Goal: Task Accomplishment & Management: Manage account settings

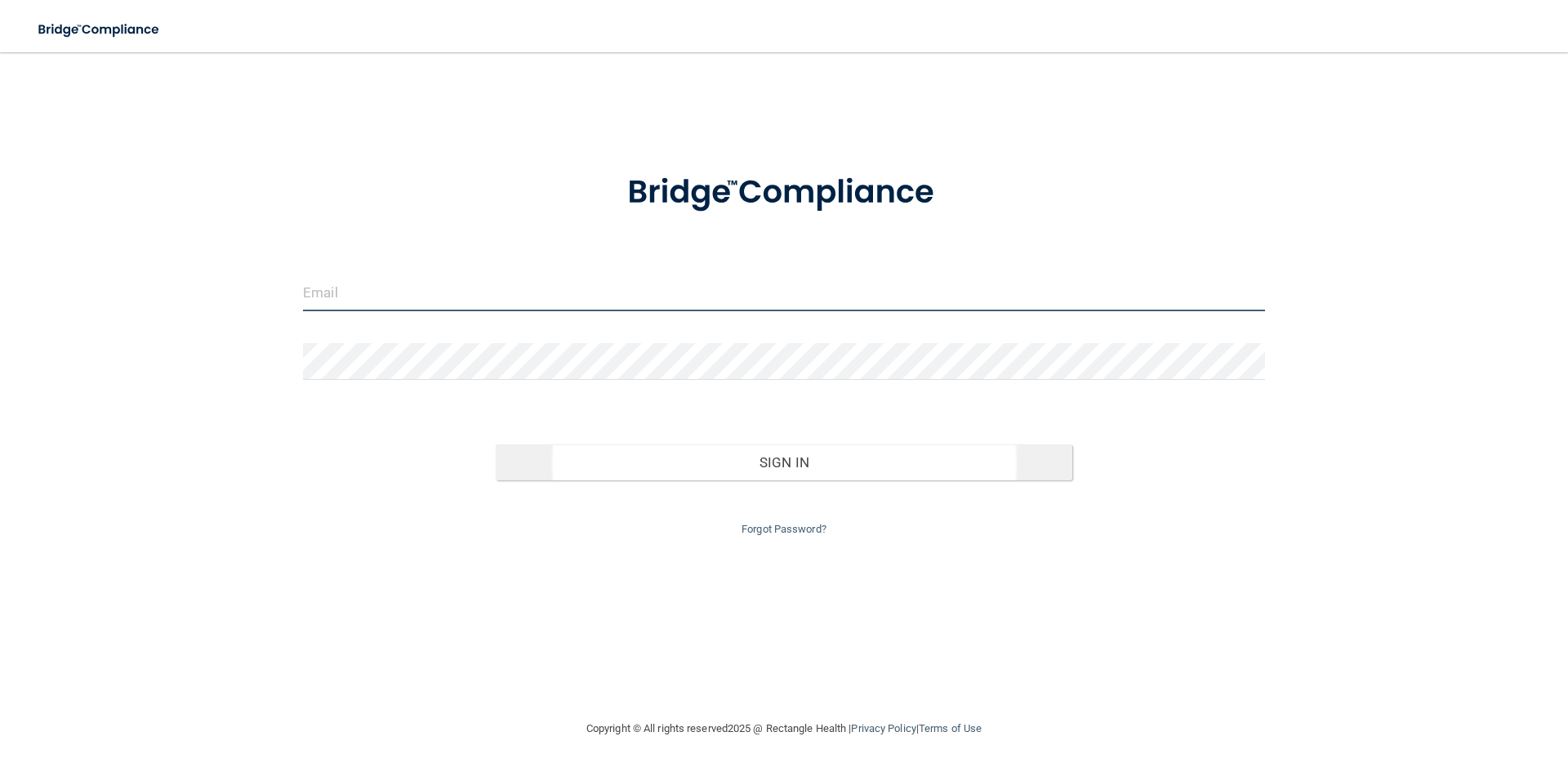
type input "[PERSON_NAME][EMAIL_ADDRESS][DOMAIN_NAME]"
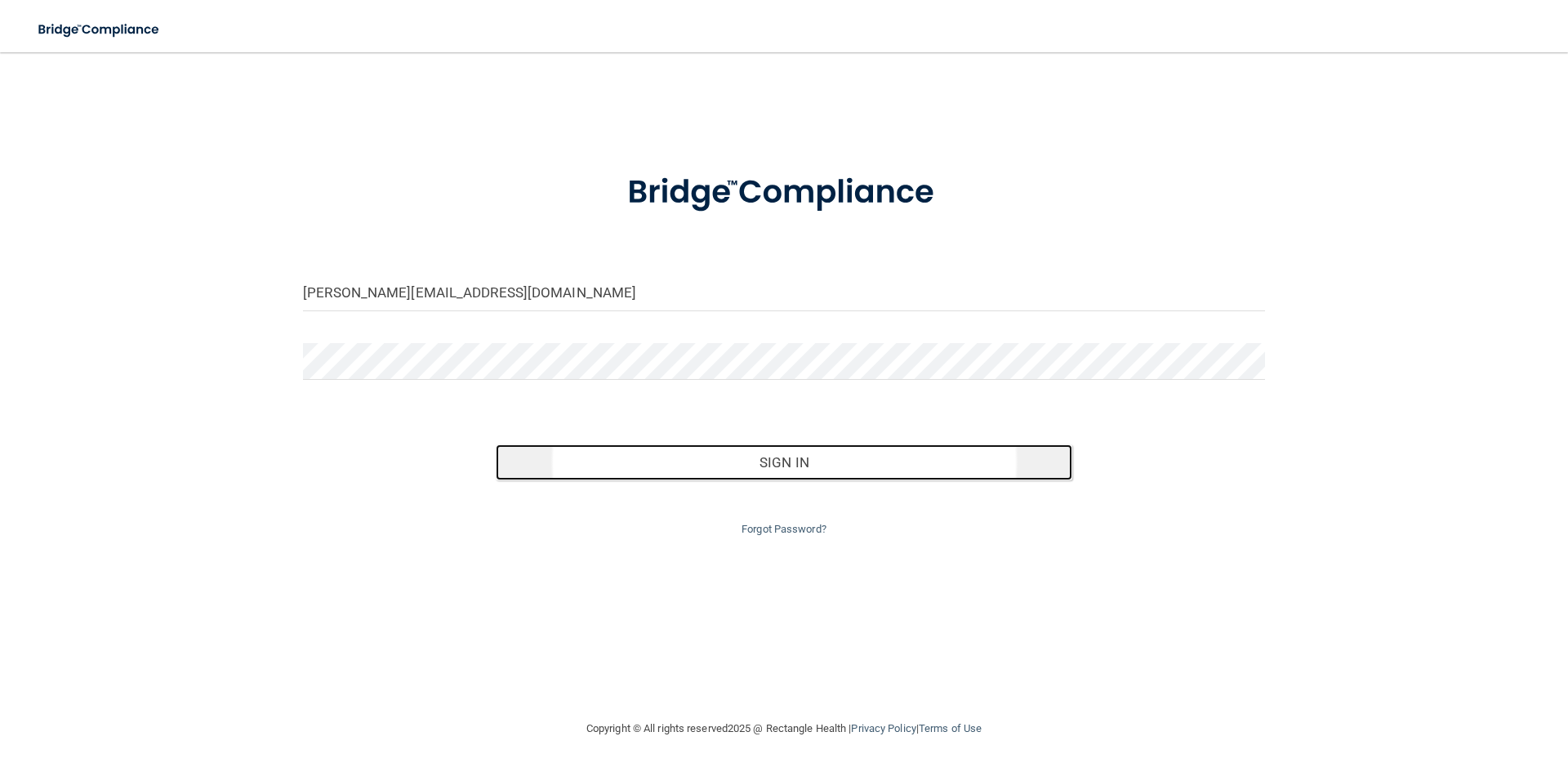
click at [767, 464] on button "Sign In" at bounding box center [784, 462] width 577 height 36
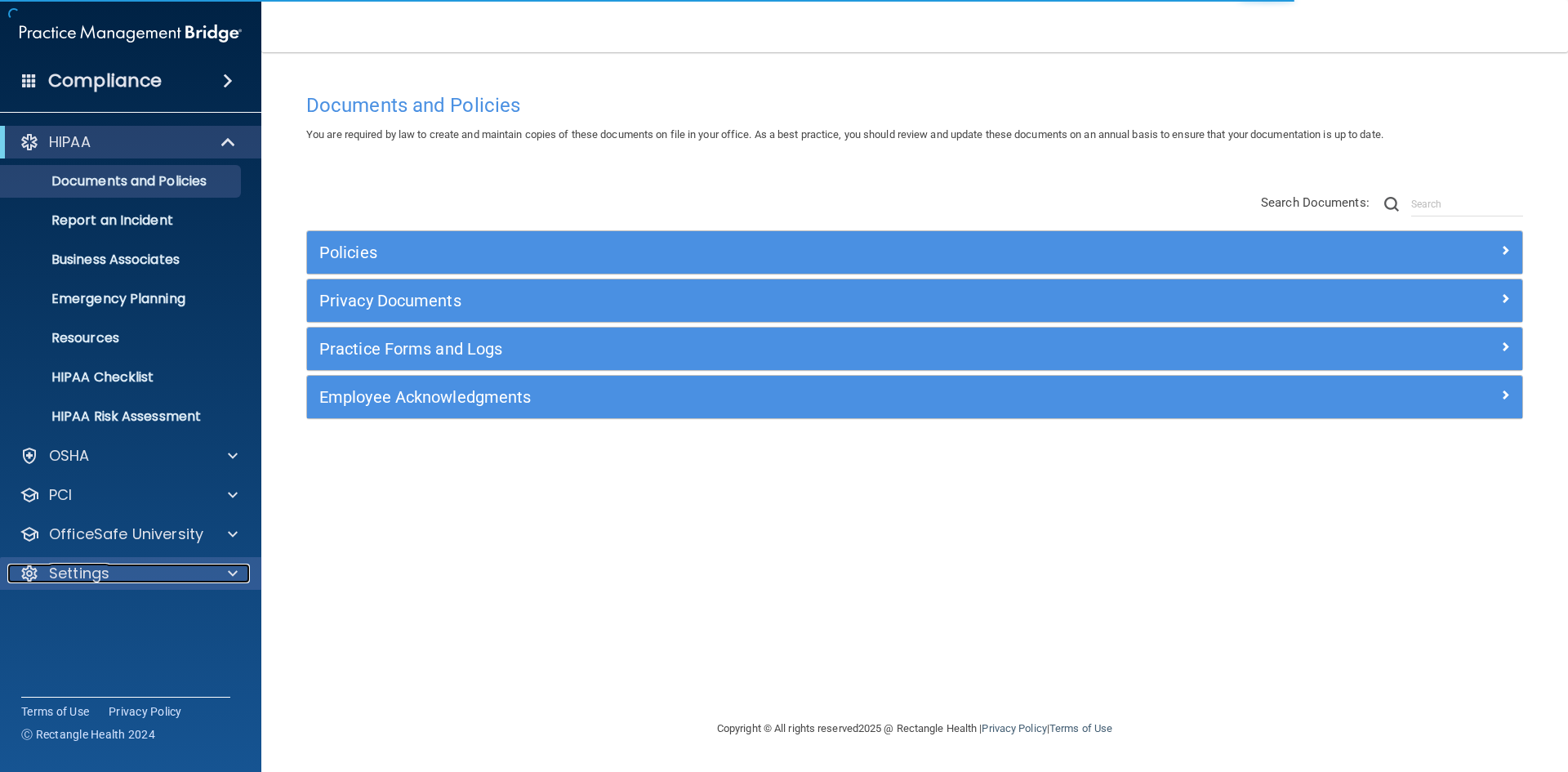
click at [233, 570] on span at bounding box center [233, 573] width 10 height 20
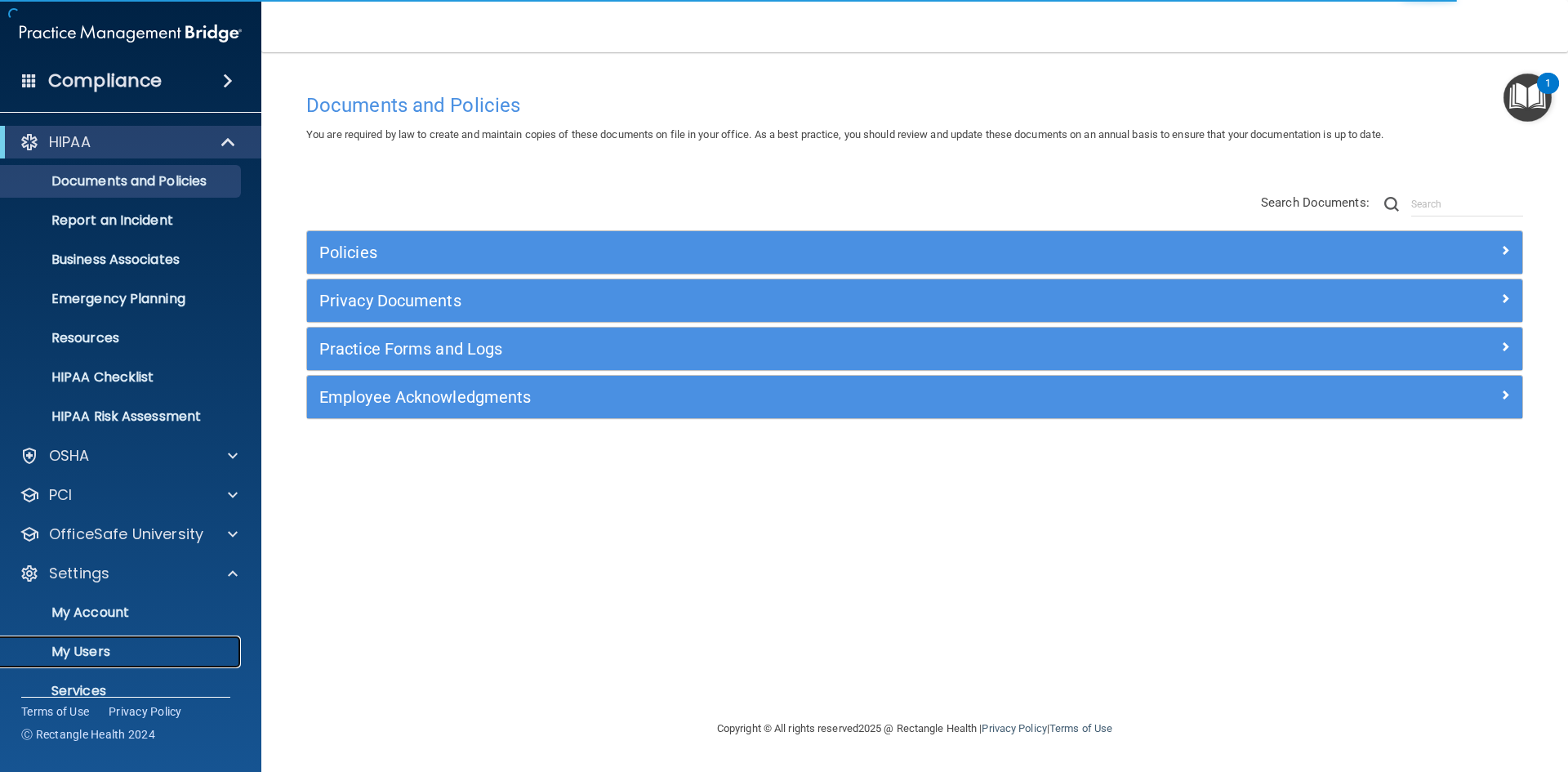
click at [121, 650] on p "My Users" at bounding box center [122, 651] width 223 height 16
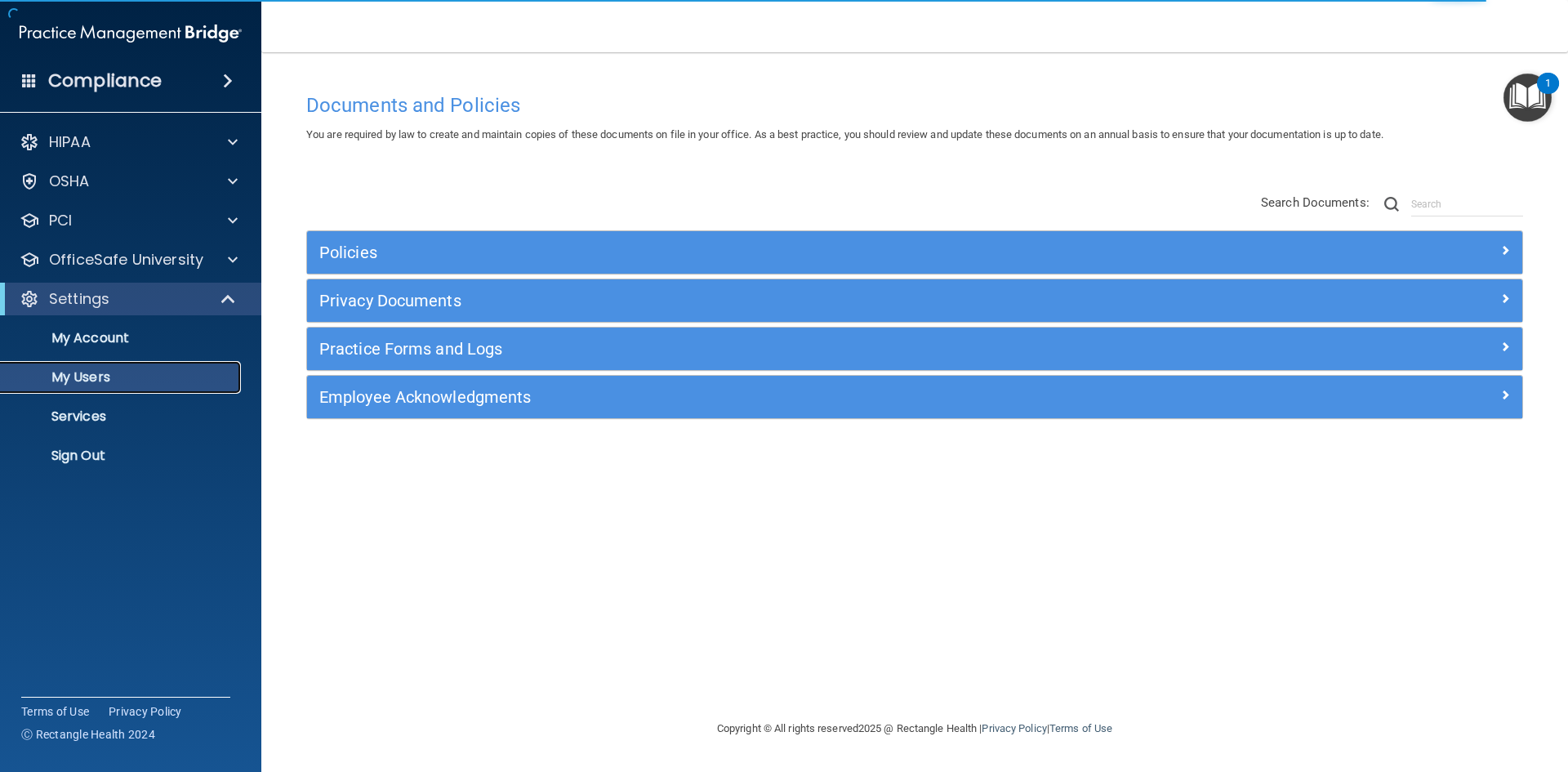
select select "20"
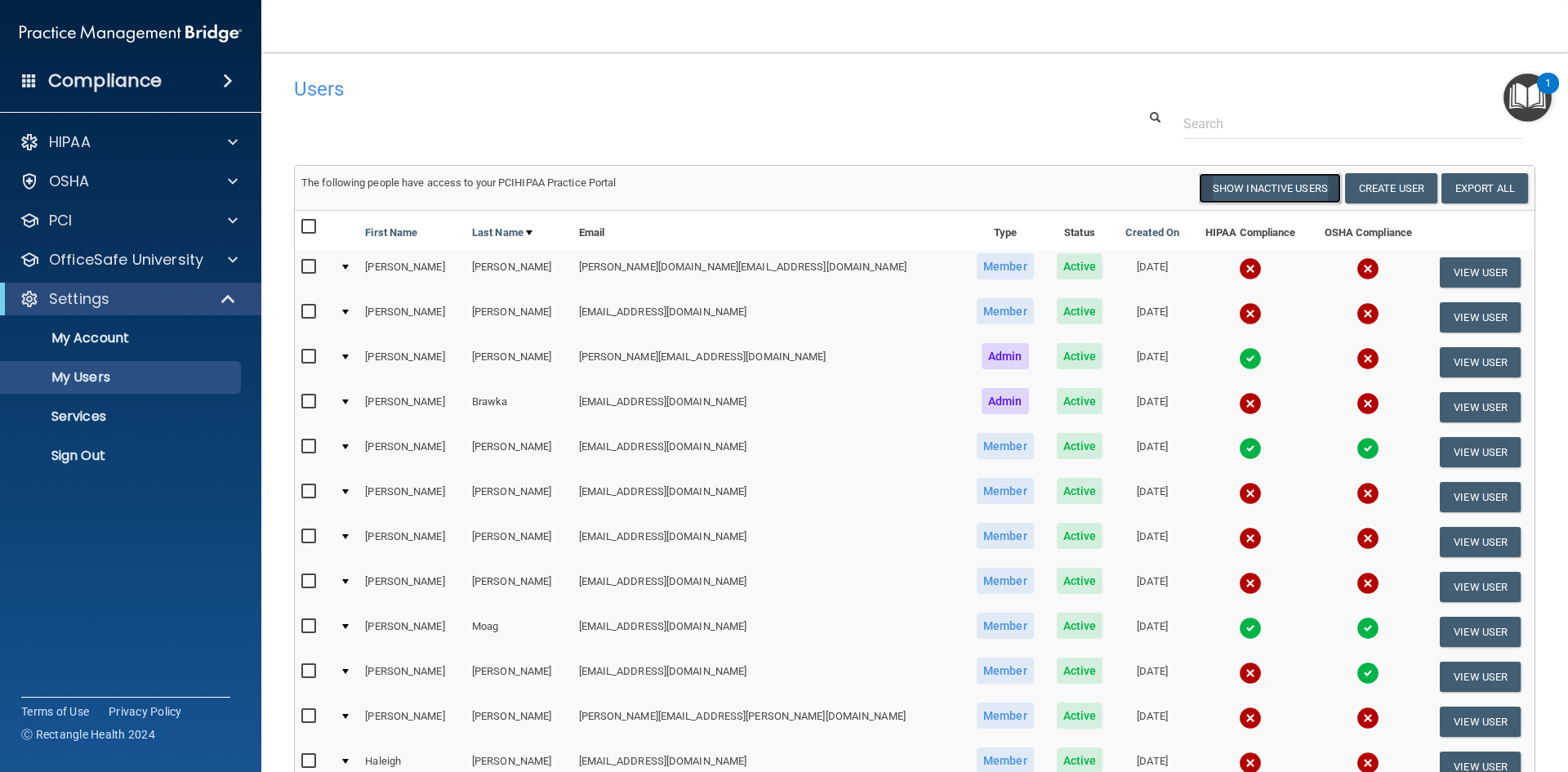
click at [1287, 185] on button "Show Inactive Users" at bounding box center [1269, 189] width 142 height 31
select select "20"
